Goal: Browse casually: Explore the website without a specific task or goal

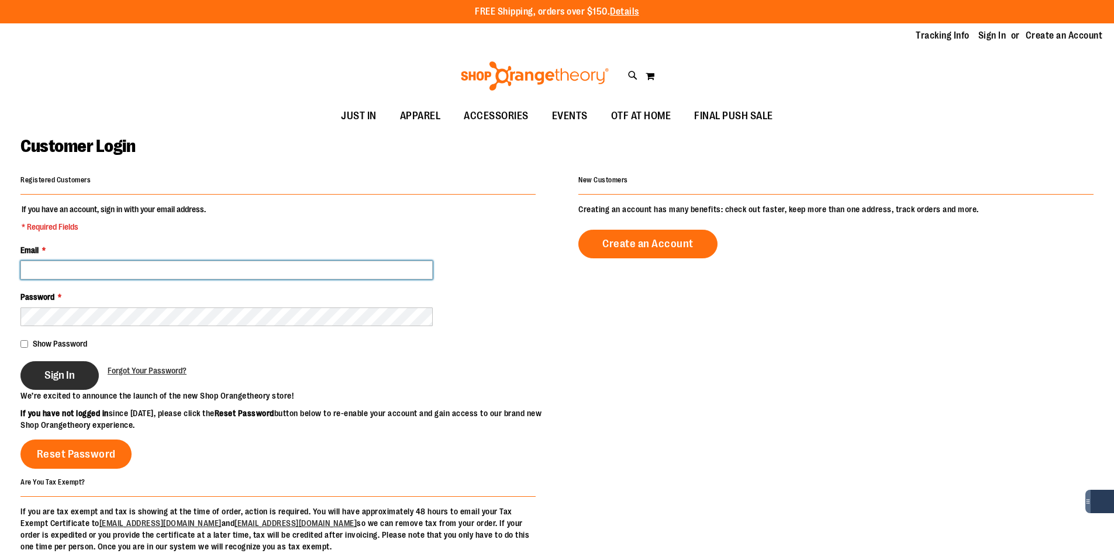
type input "**********"
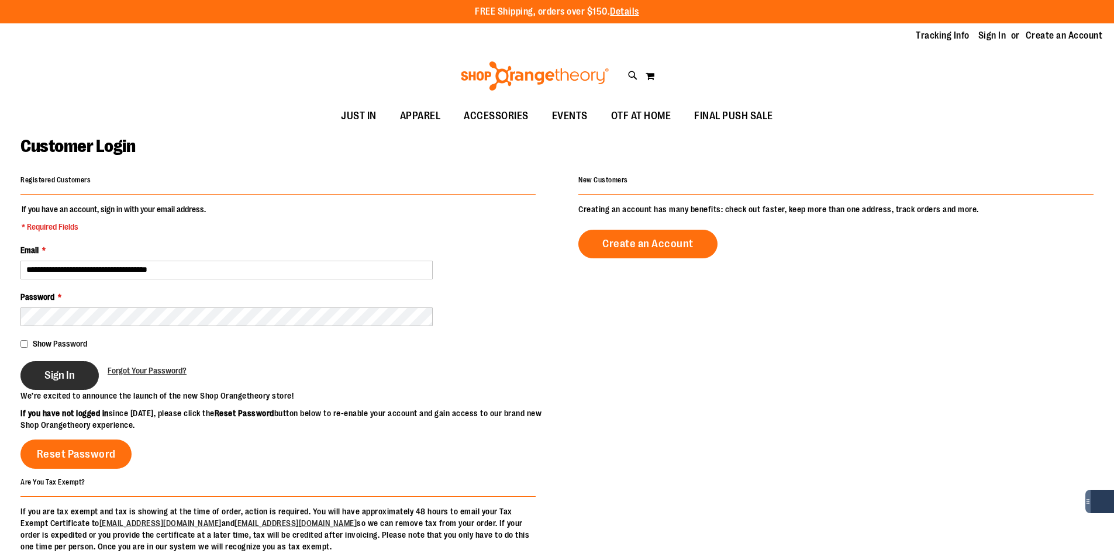
type input "**********"
click at [72, 374] on span "Sign In" at bounding box center [59, 375] width 30 height 13
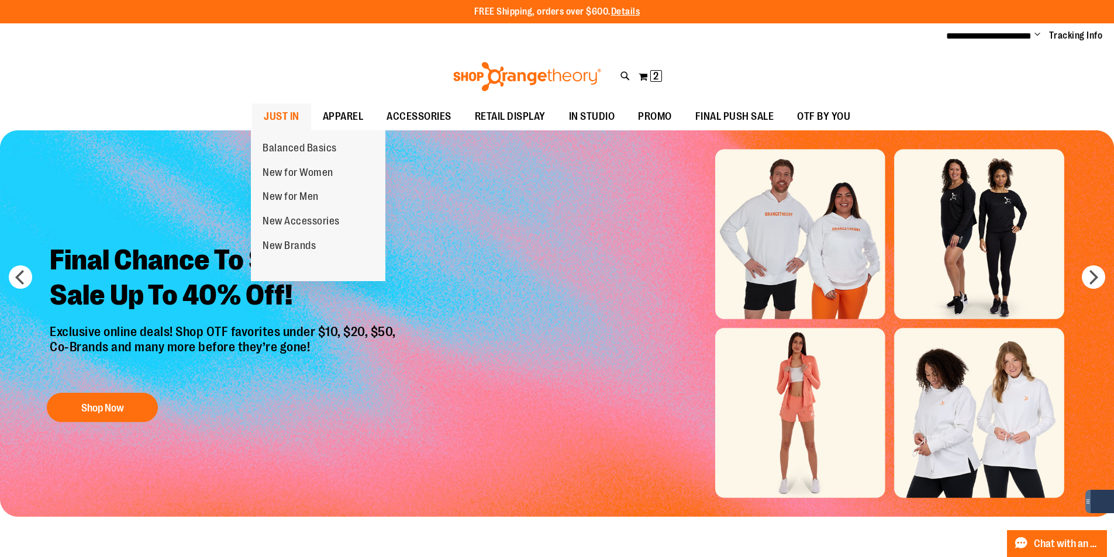
type input "**********"
click at [285, 111] on span "JUST IN" at bounding box center [282, 116] width 36 height 26
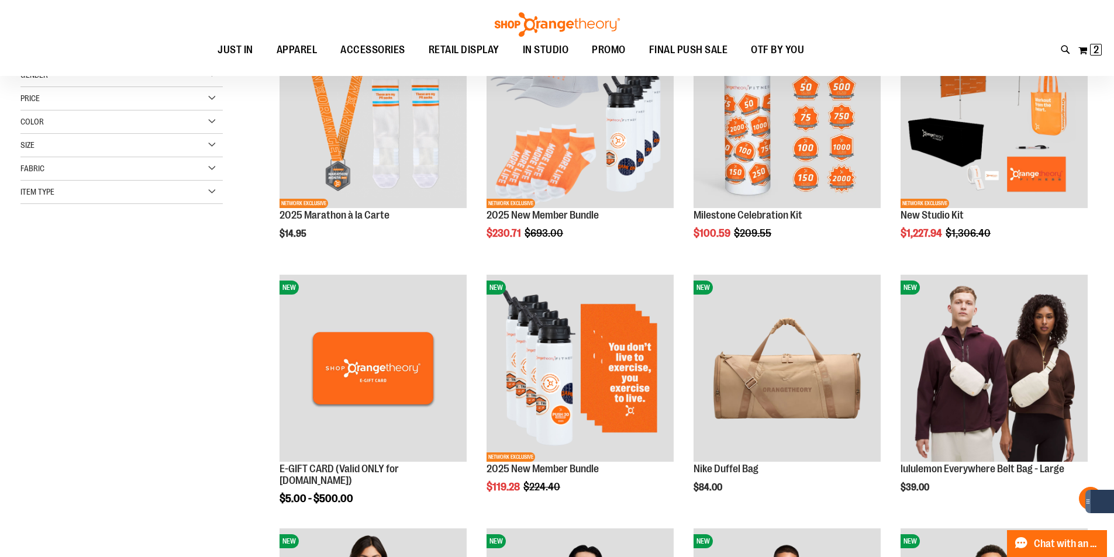
scroll to position [233, 0]
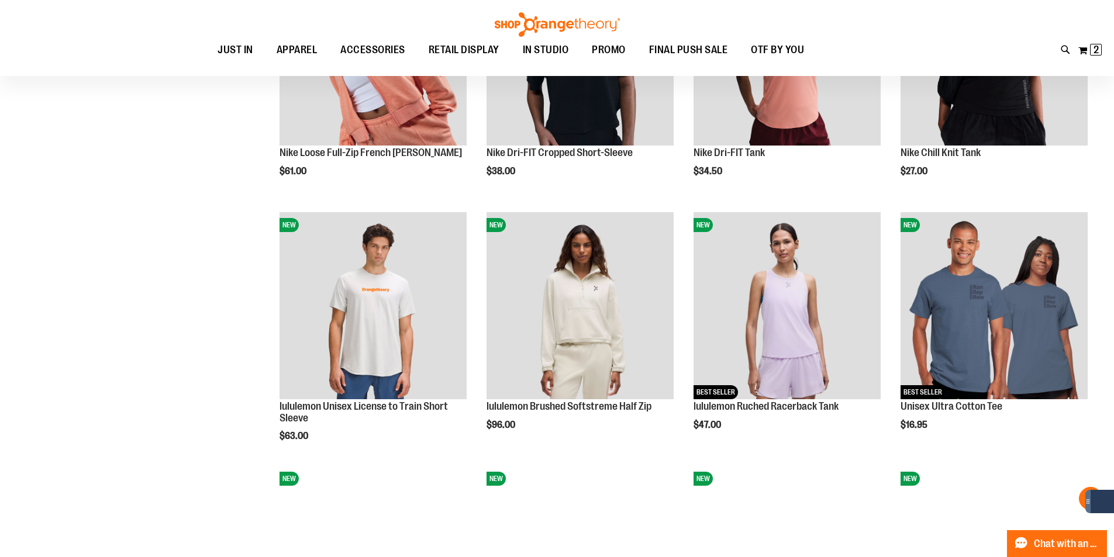
scroll to position [1052, 0]
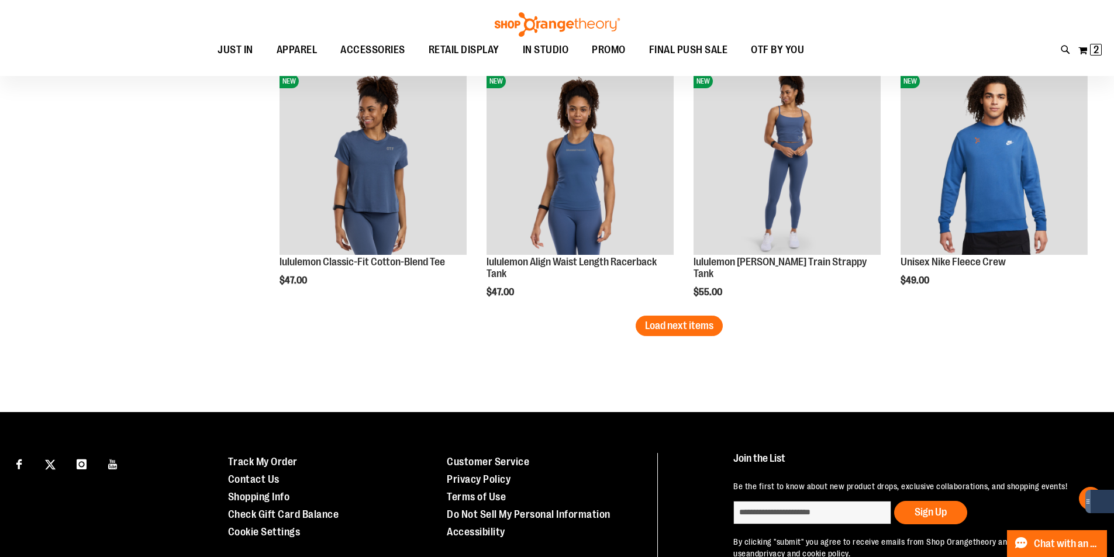
scroll to position [2221, 0]
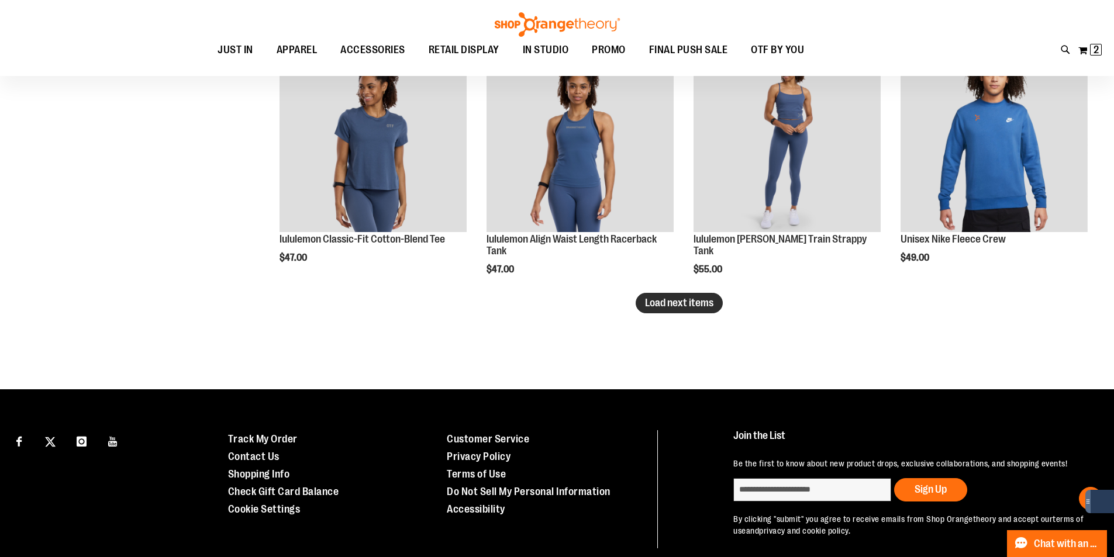
type input "**********"
click at [649, 305] on span "Load next items" at bounding box center [679, 303] width 68 height 12
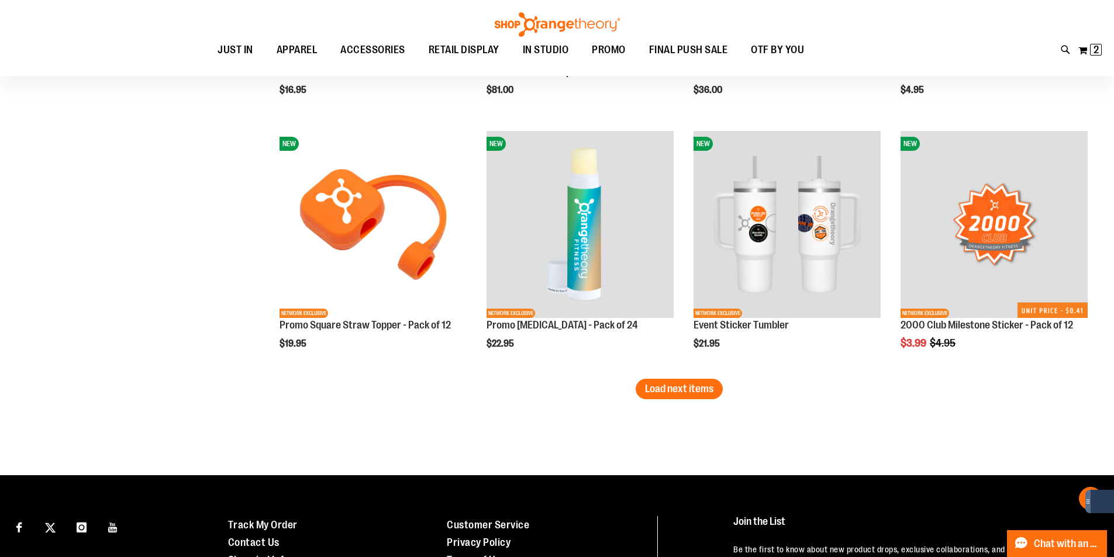
scroll to position [2922, 0]
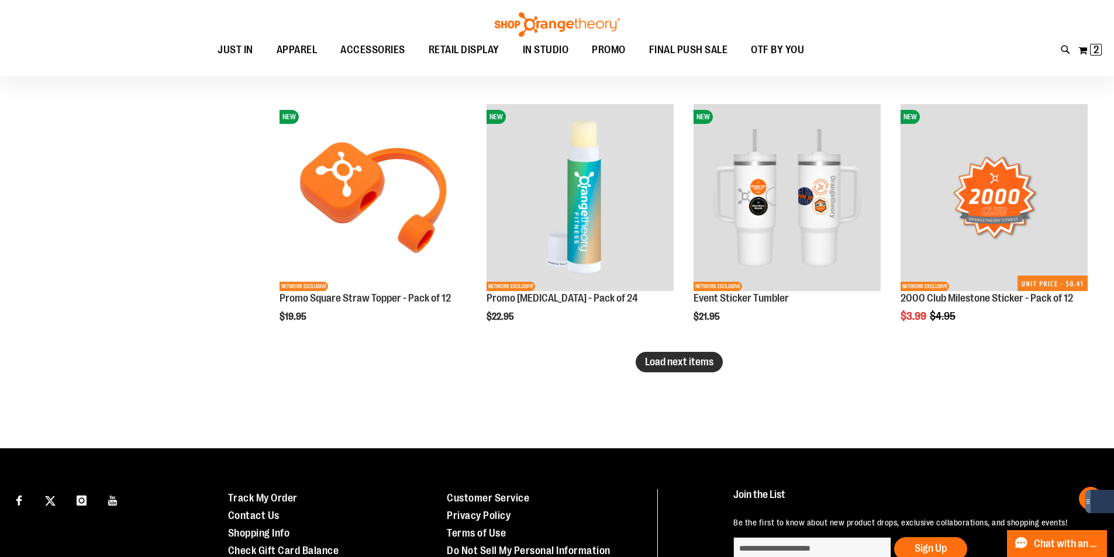
click at [669, 366] on span "Load next items" at bounding box center [679, 362] width 68 height 12
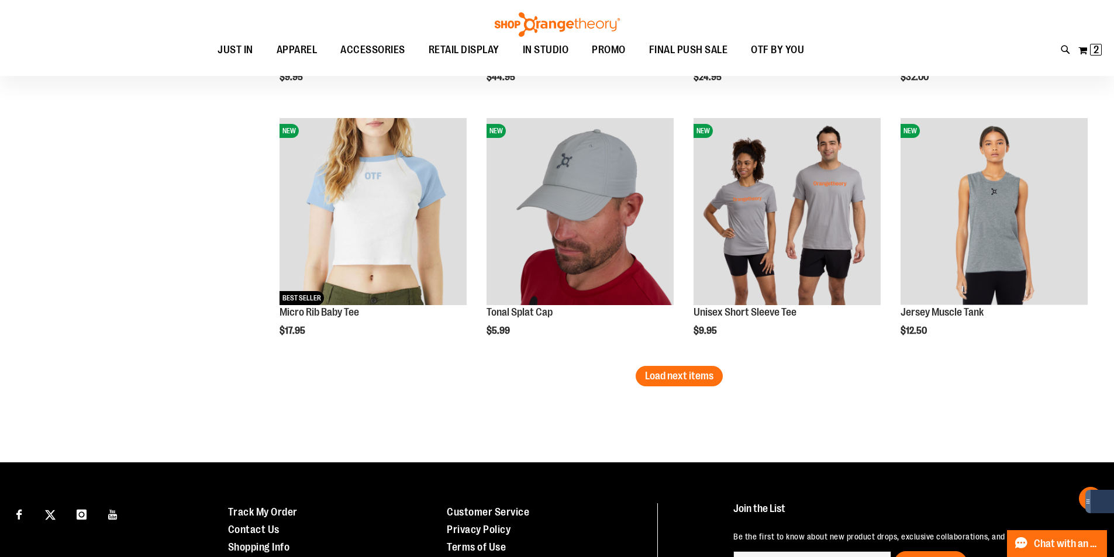
scroll to position [3682, 0]
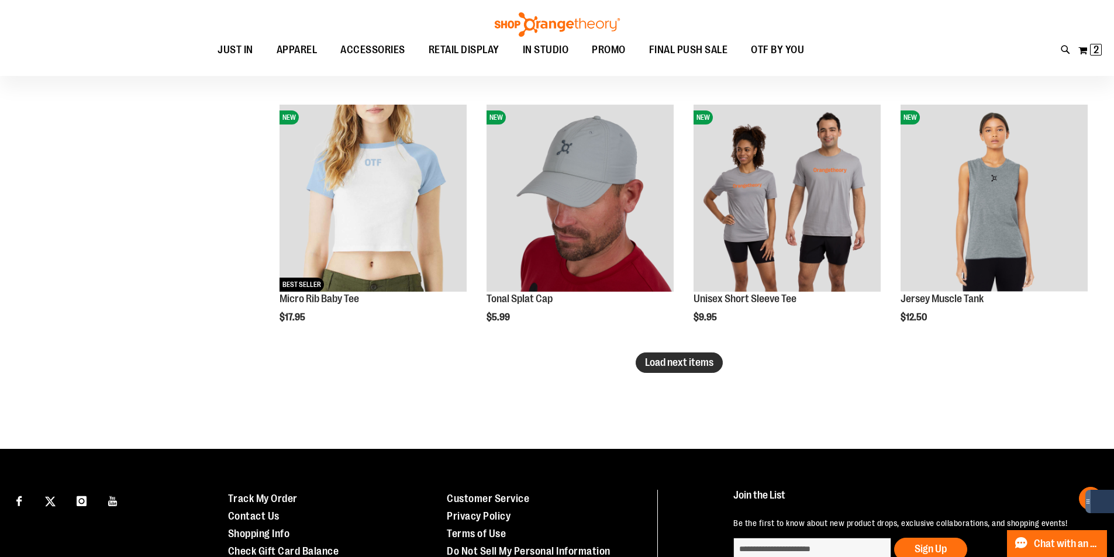
click at [665, 362] on span "Load next items" at bounding box center [679, 363] width 68 height 12
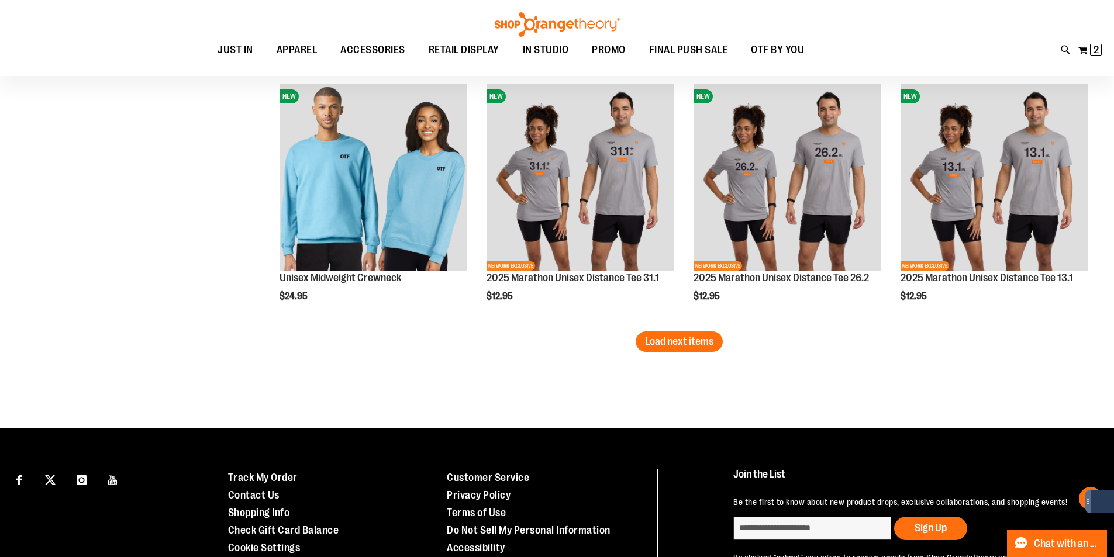
scroll to position [4501, 0]
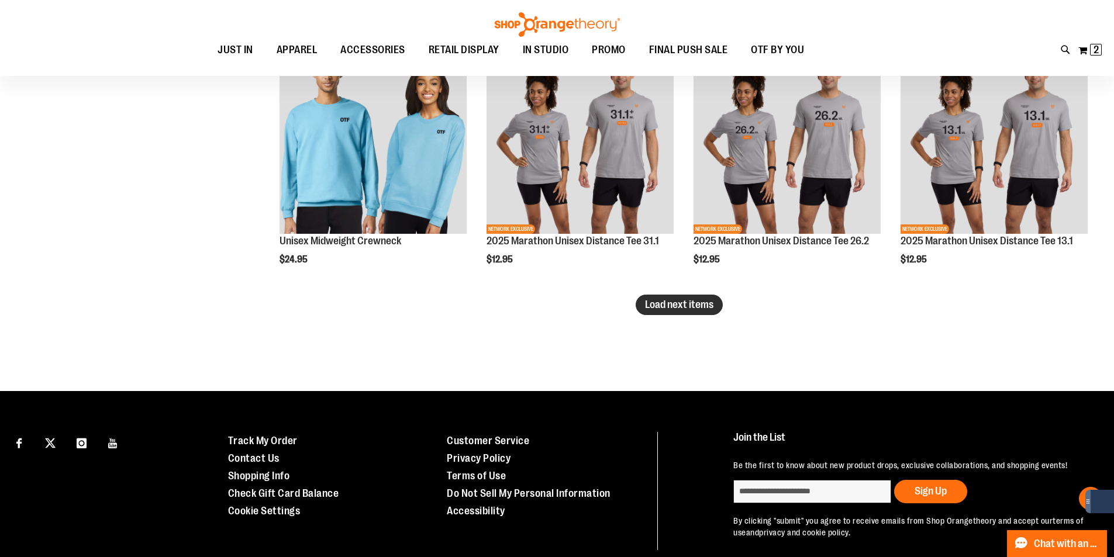
click at [686, 295] on button "Load next items" at bounding box center [678, 305] width 87 height 20
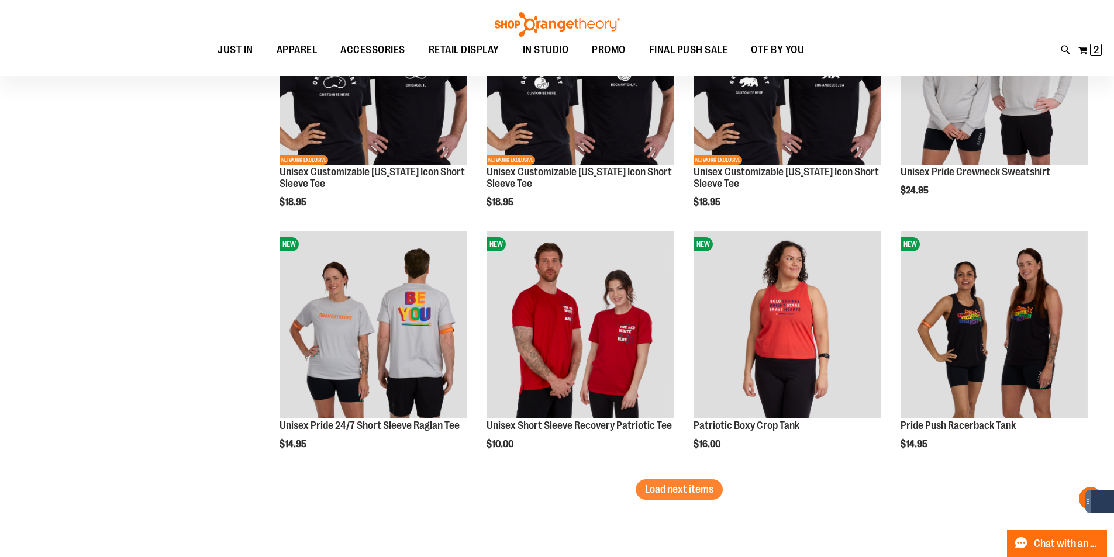
scroll to position [5085, 0]
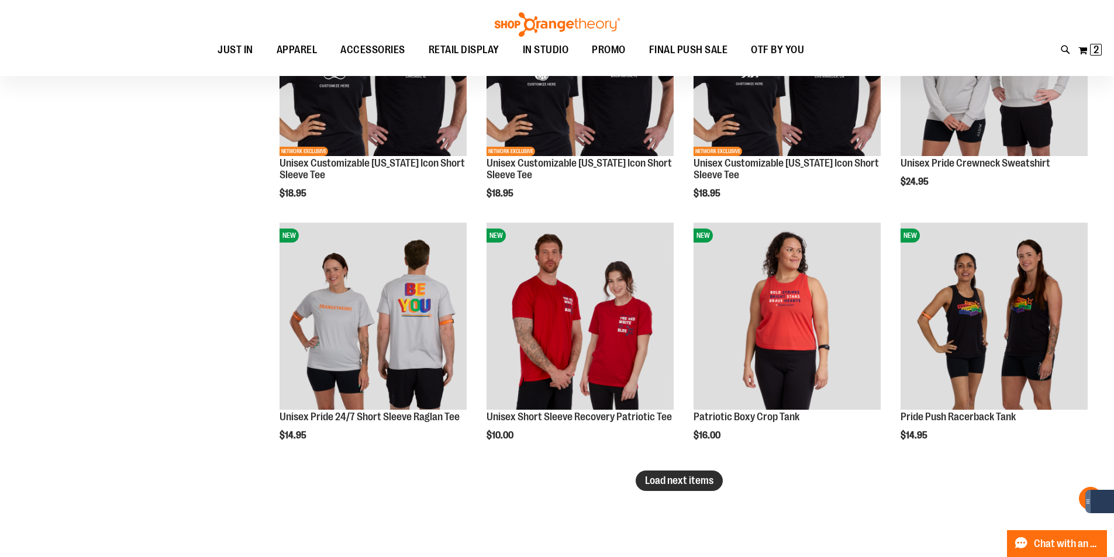
click at [686, 478] on span "Load next items" at bounding box center [679, 481] width 68 height 12
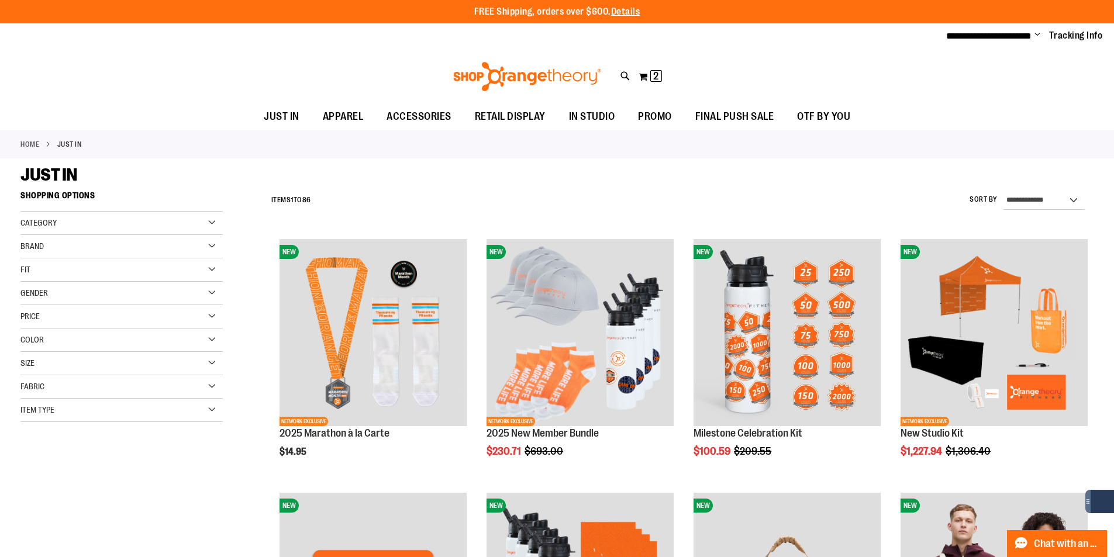
click at [506, 71] on img at bounding box center [526, 76] width 151 height 29
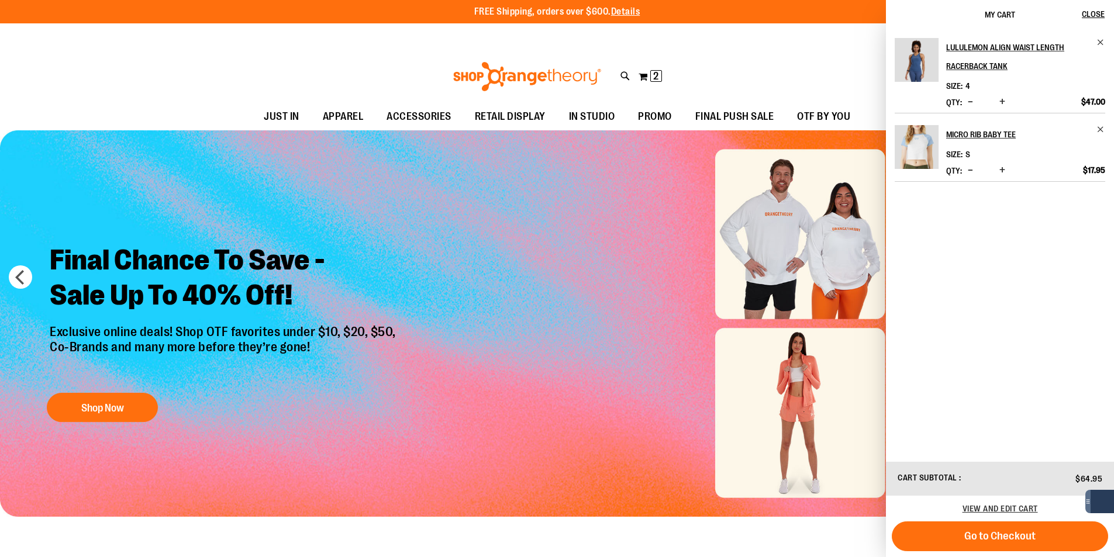
type input "**********"
click at [649, 77] on button "My Cart 2 2 items" at bounding box center [650, 76] width 25 height 19
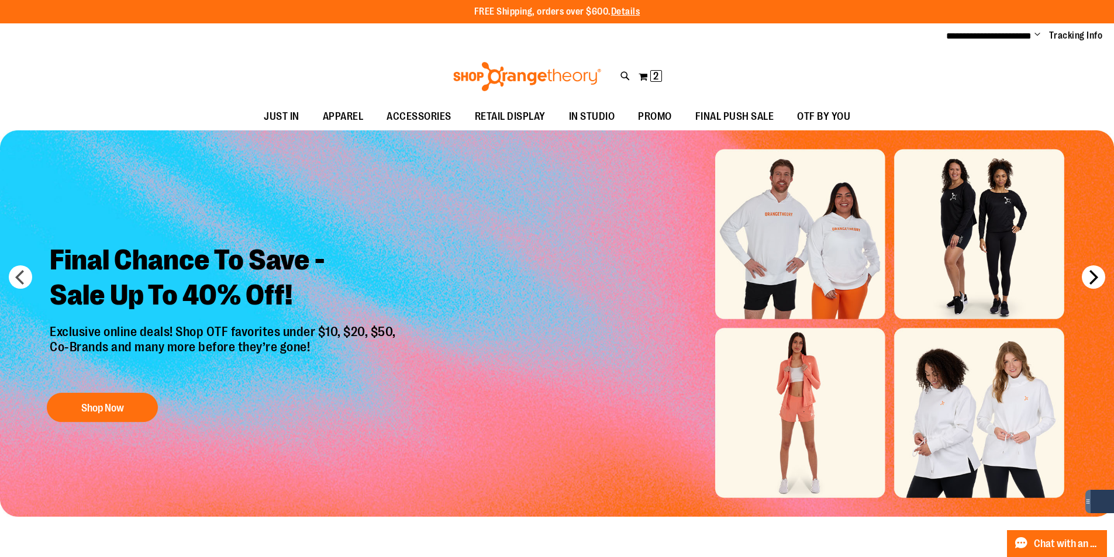
click at [1092, 275] on button "next" at bounding box center [1093, 276] width 23 height 23
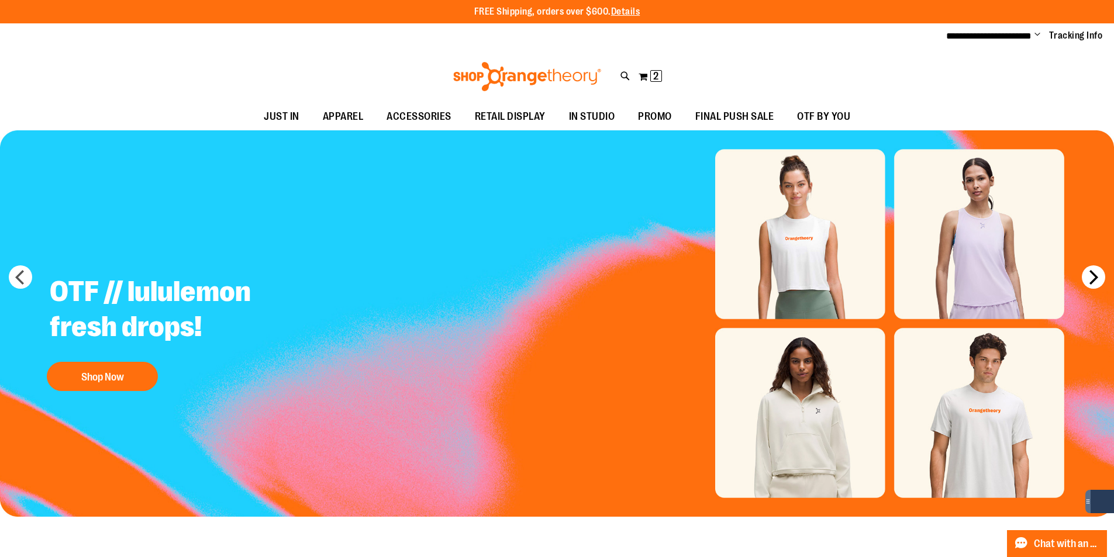
click at [1092, 275] on button "next" at bounding box center [1093, 276] width 23 height 23
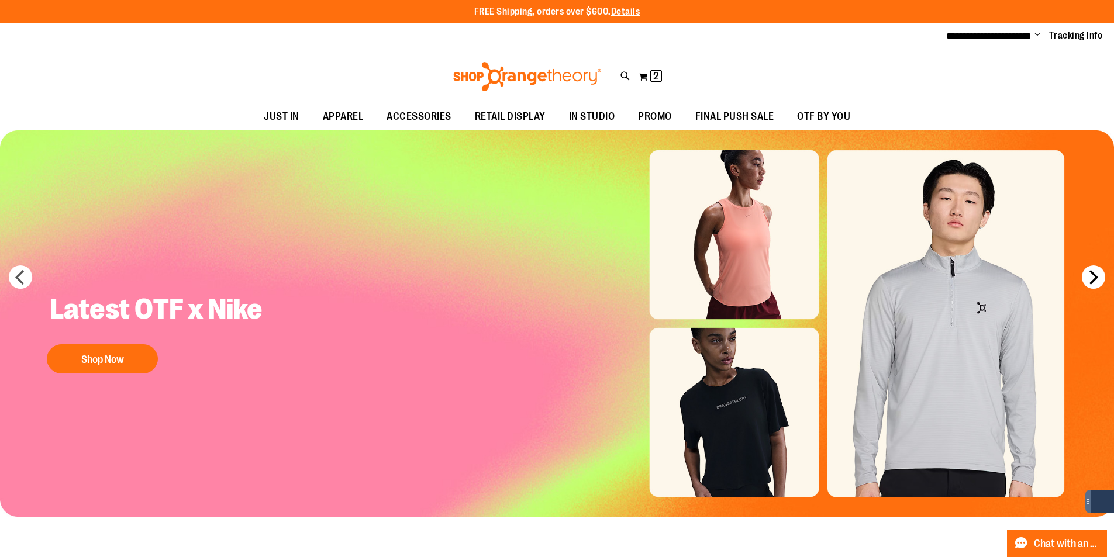
click at [1092, 275] on button "next" at bounding box center [1093, 276] width 23 height 23
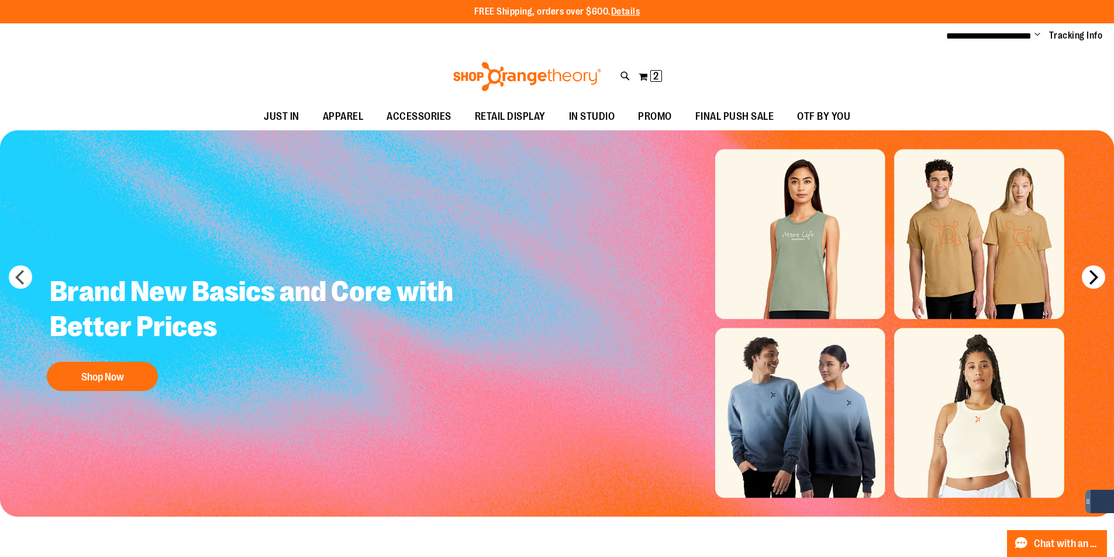
click at [1092, 275] on button "next" at bounding box center [1093, 276] width 23 height 23
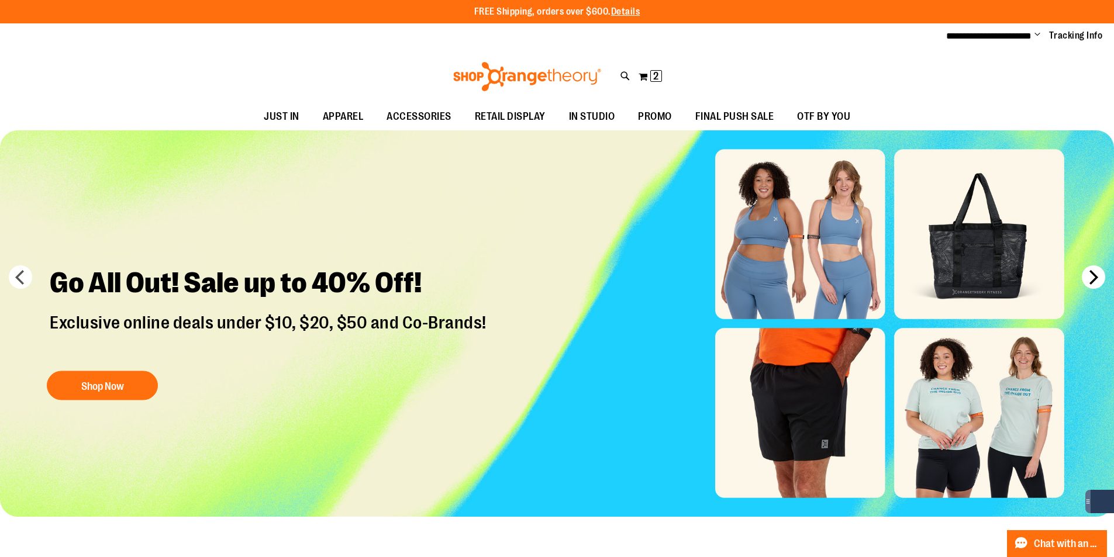
click at [1092, 275] on button "next" at bounding box center [1093, 276] width 23 height 23
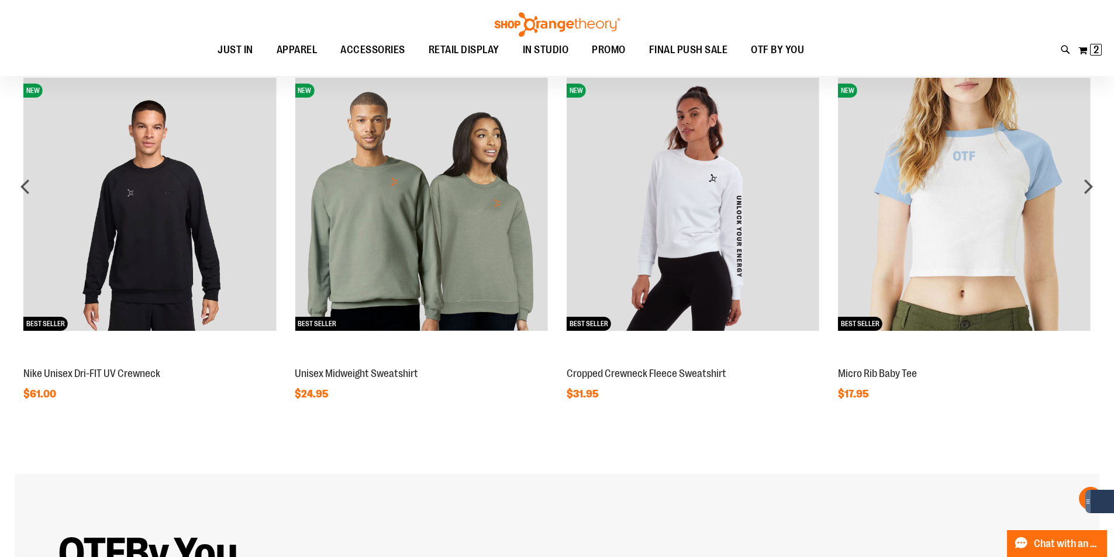
scroll to position [1286, 0]
